Goal: Task Accomplishment & Management: Manage account settings

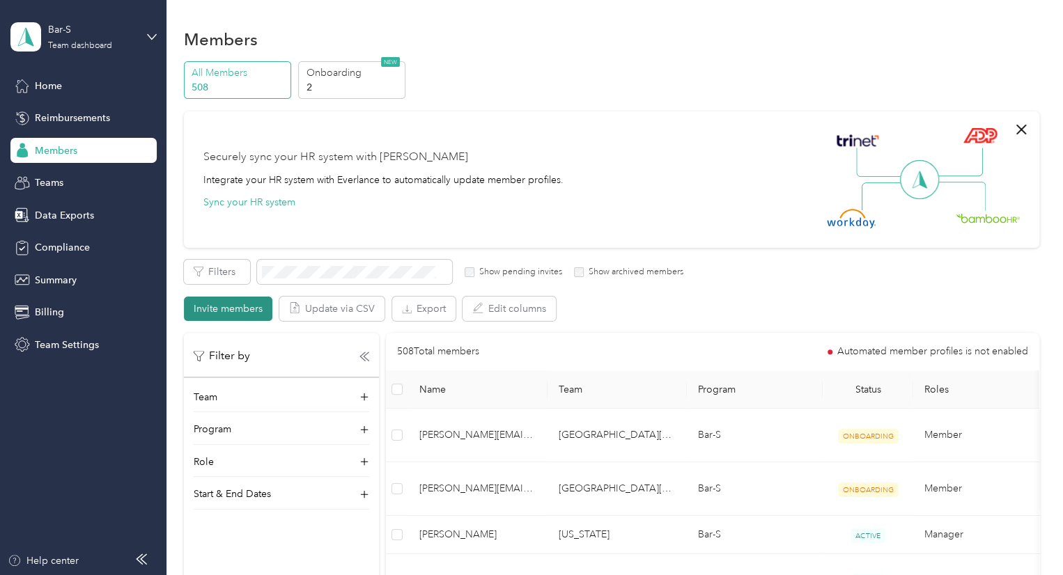
click at [199, 301] on button "Invite members" at bounding box center [228, 309] width 88 height 24
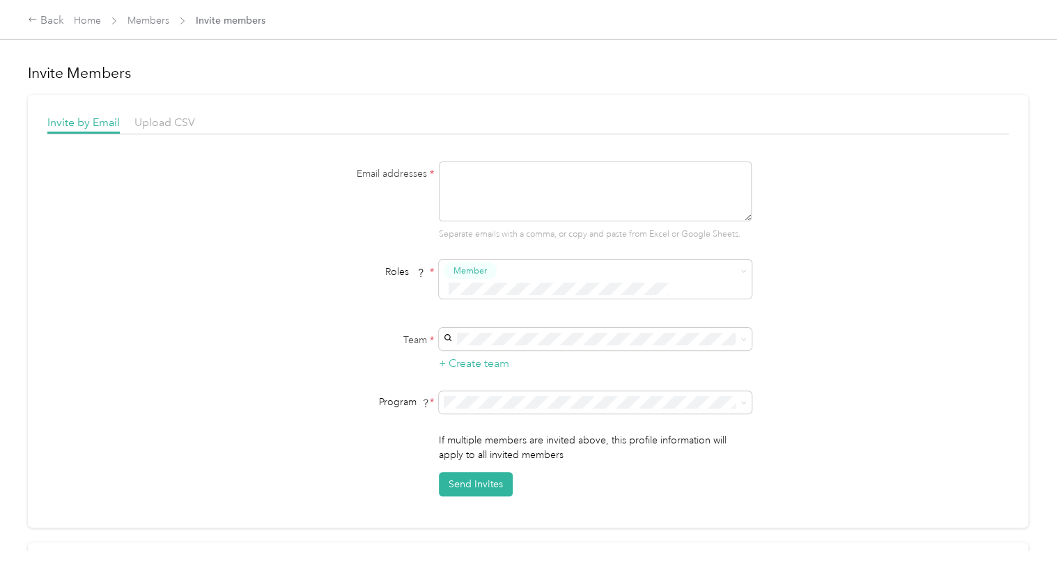
click at [230, 23] on span "Invite members" at bounding box center [231, 20] width 70 height 15
click at [174, 127] on span "Upload CSV" at bounding box center [164, 122] width 61 height 13
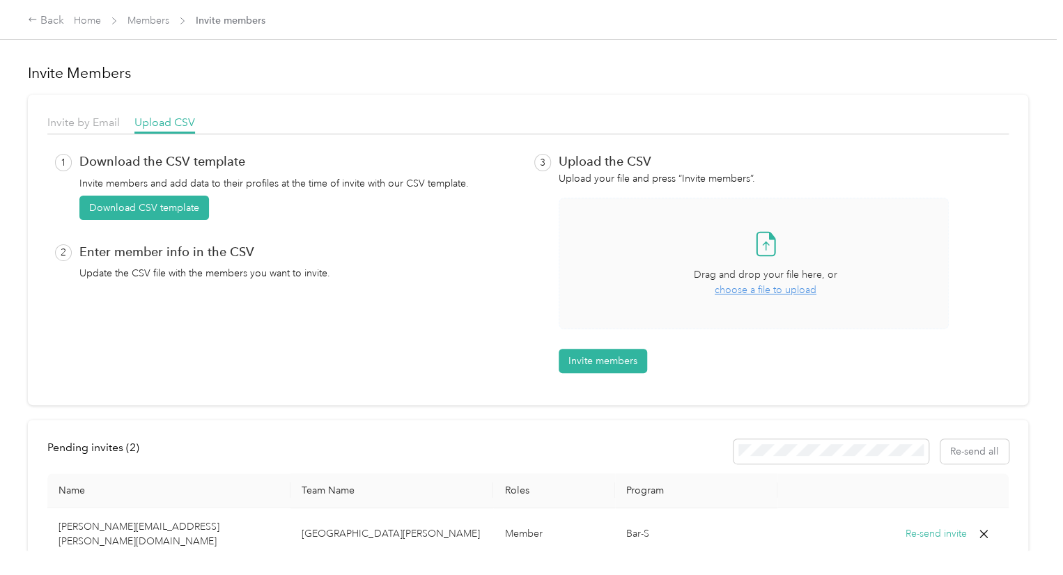
click at [769, 292] on span "choose a file to upload" at bounding box center [766, 290] width 102 height 12
click at [599, 362] on button "Invite members" at bounding box center [603, 361] width 88 height 24
click at [740, 295] on span "choose a file to upload" at bounding box center [766, 290] width 102 height 12
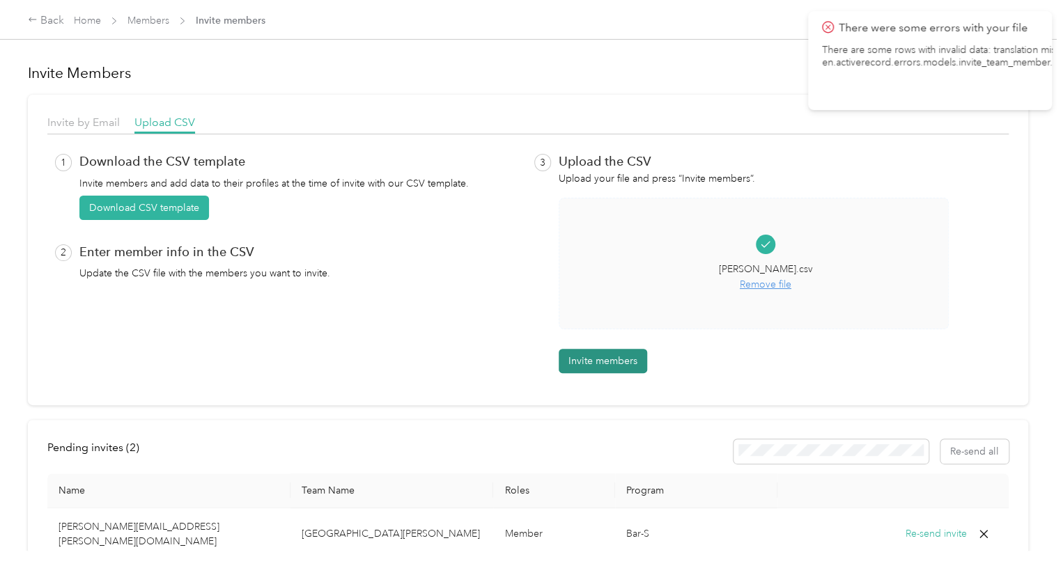
click at [585, 360] on button "Invite members" at bounding box center [603, 361] width 88 height 24
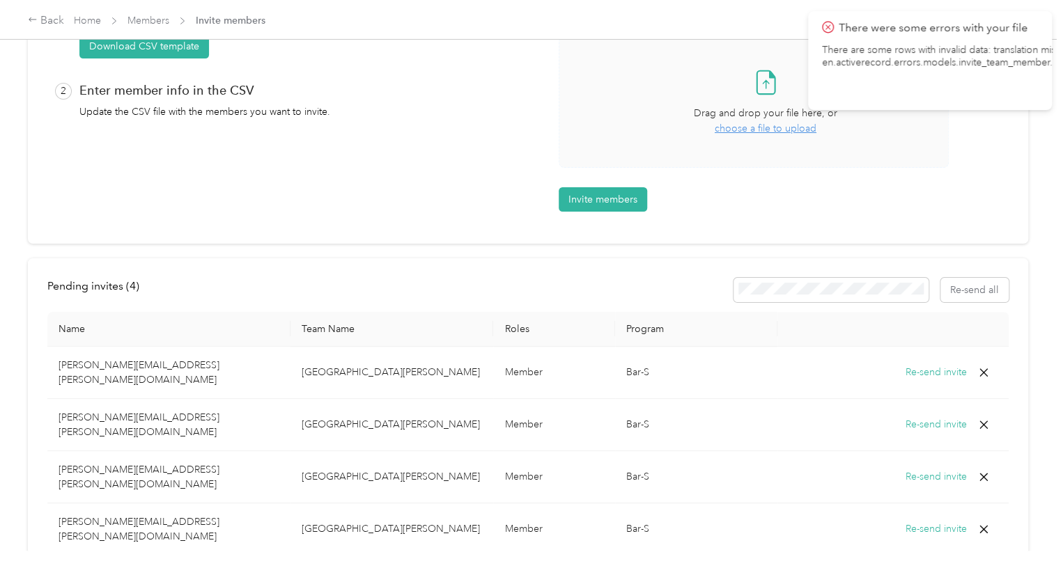
scroll to position [187, 0]
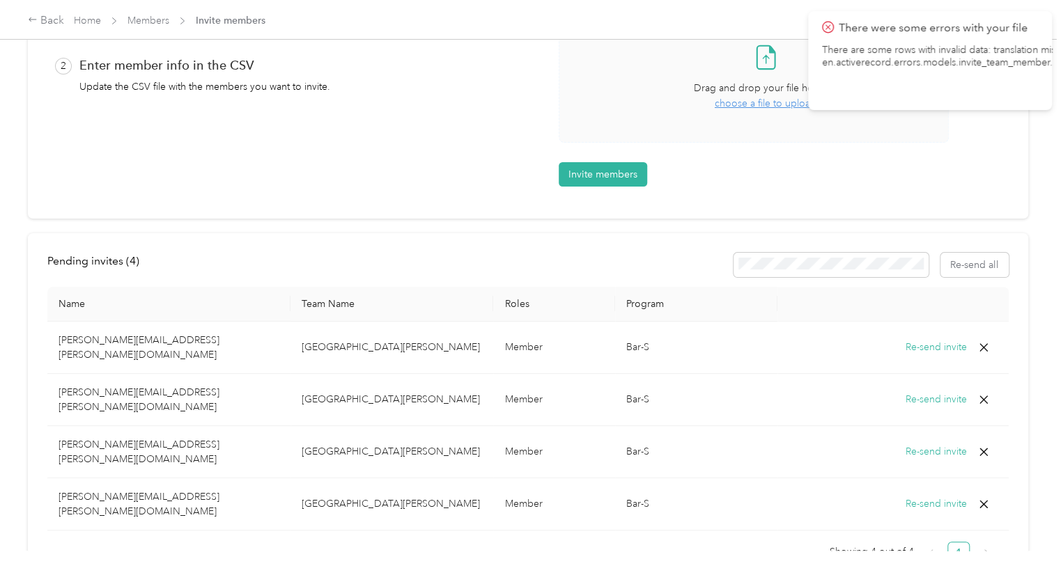
click at [983, 497] on icon at bounding box center [984, 504] width 14 height 14
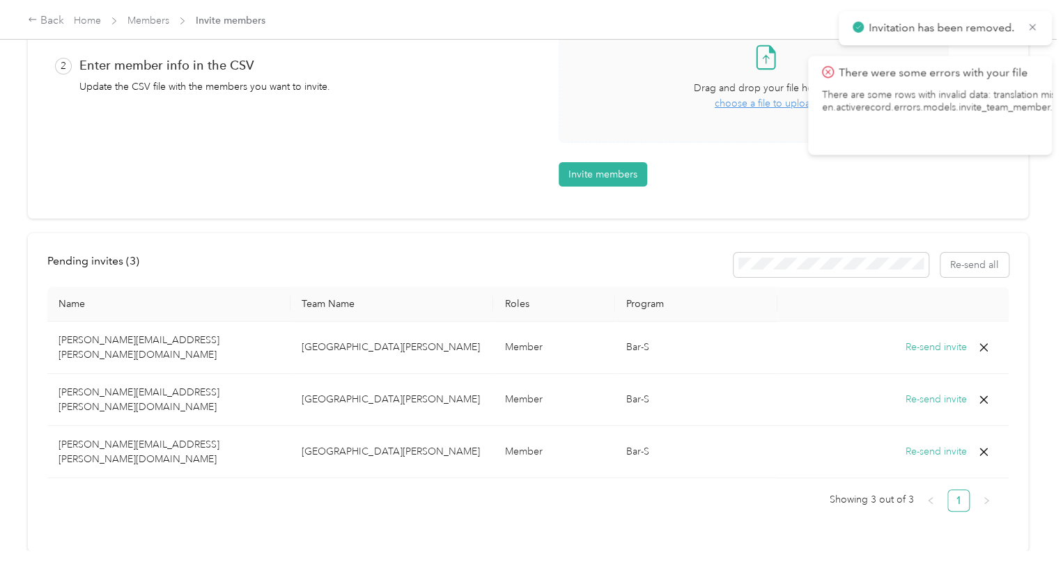
click at [373, 490] on div "Pending invites ( 3 ) Re-send all Name Team Name Roles Program [PERSON_NAME][EM…" at bounding box center [528, 392] width 1000 height 319
